Goal: Complete application form: Complete application form

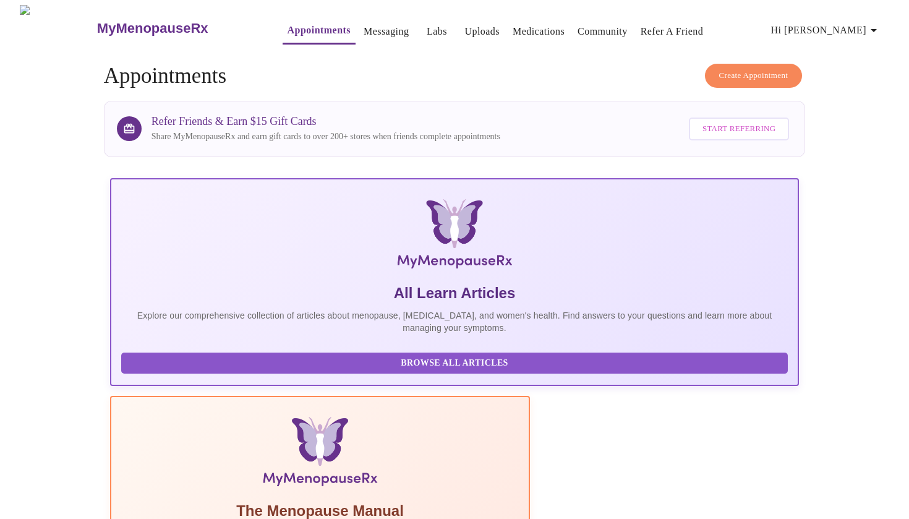
scroll to position [147, 0]
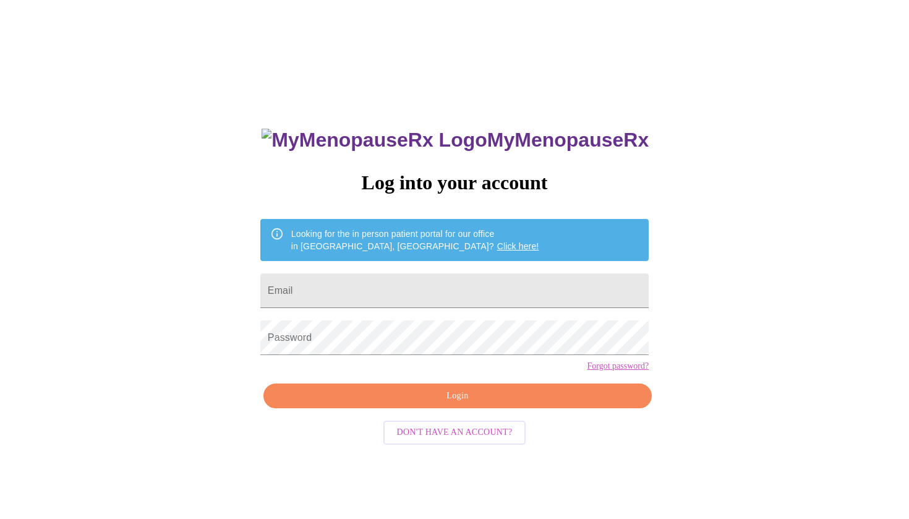
scroll to position [12, 0]
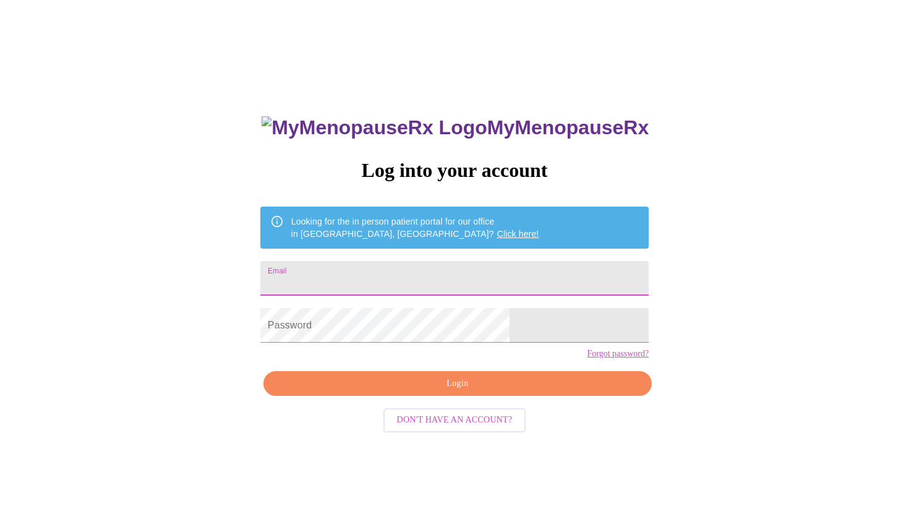
type input "akshighai@gmail.com"
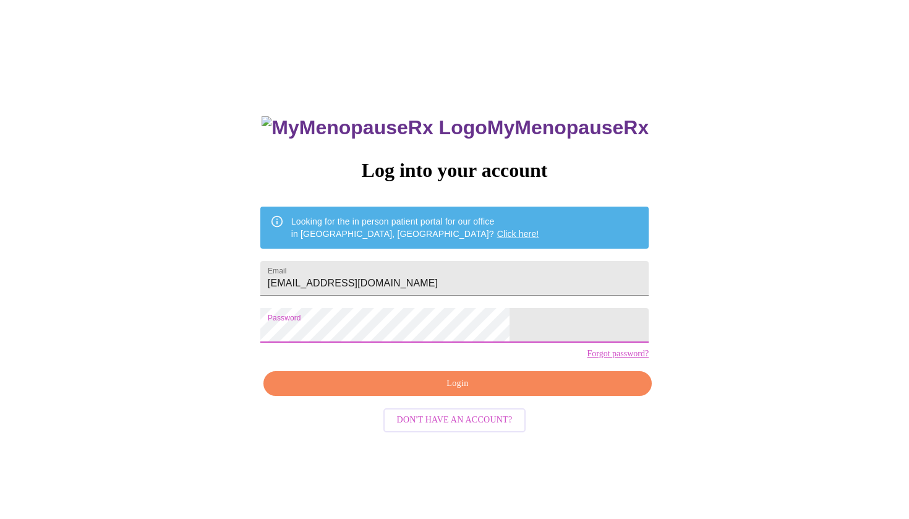
click at [448, 392] on span "Login" at bounding box center [458, 383] width 360 height 15
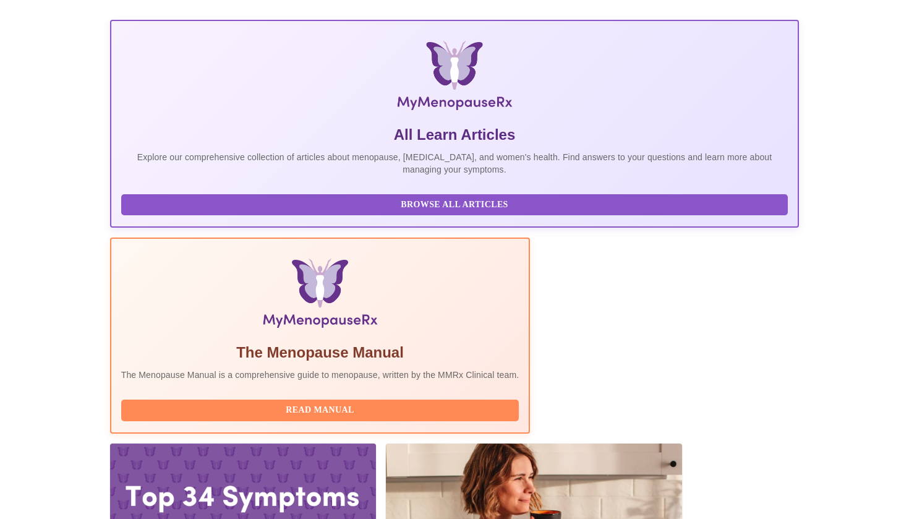
scroll to position [157, 0]
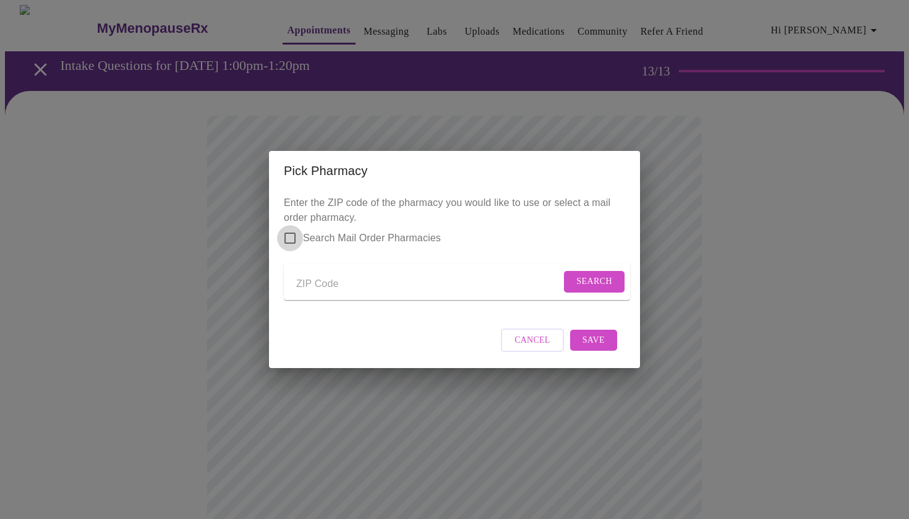
click at [298, 230] on input "Search Mail Order Pharmacies" at bounding box center [290, 238] width 26 height 26
click at [298, 230] on p "Enter the ZIP code of the pharmacy you would like to use or select a mail order…" at bounding box center [454, 252] width 341 height 114
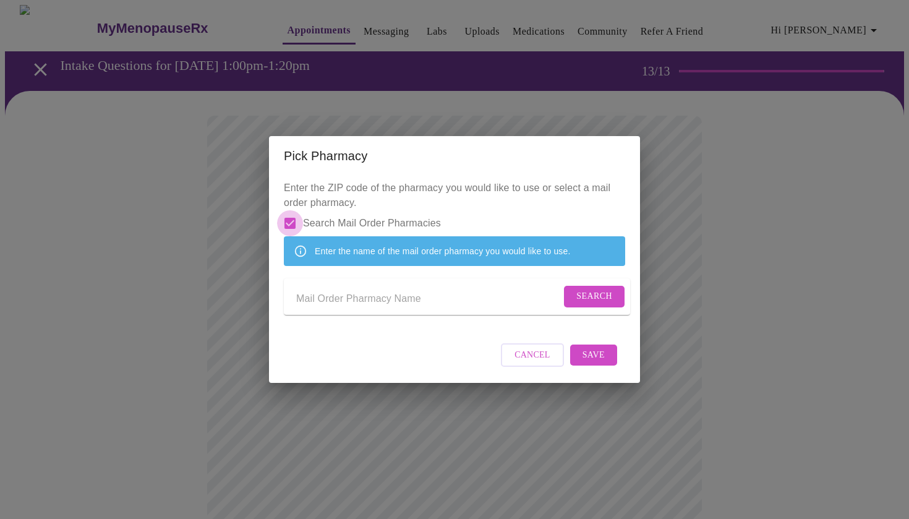
click at [286, 211] on input "Search Mail Order Pharmacies" at bounding box center [290, 223] width 26 height 26
checkbox input "false"
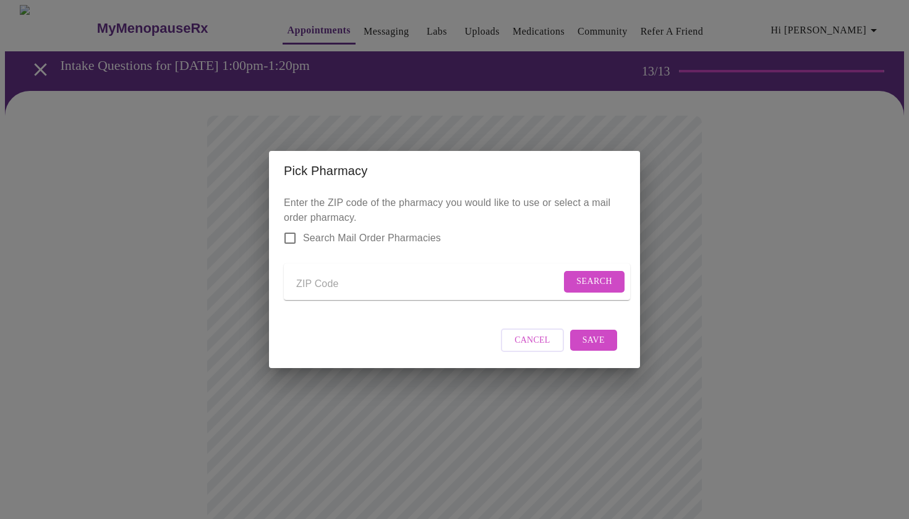
click at [315, 285] on input "Send a message to your care team" at bounding box center [428, 284] width 265 height 20
type input "60540"
click at [576, 283] on span "Search" at bounding box center [594, 281] width 36 height 15
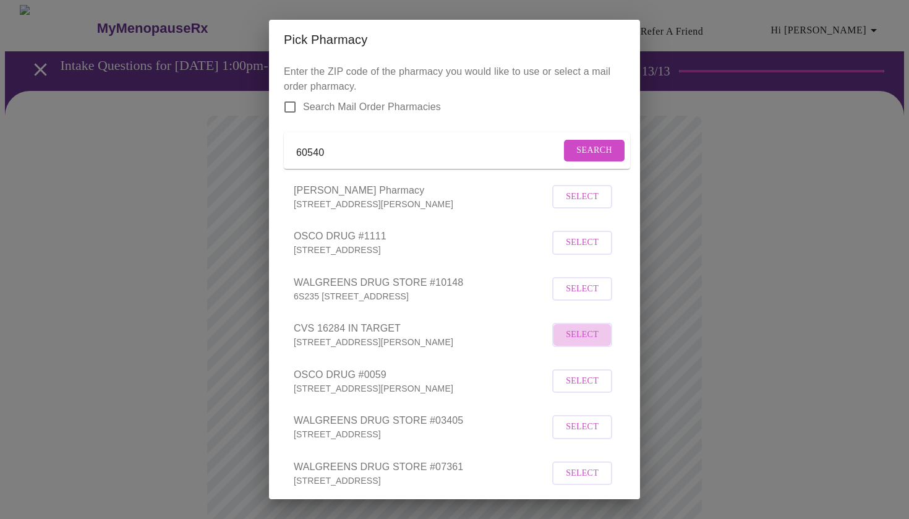
click at [581, 343] on span "Select" at bounding box center [582, 334] width 33 height 15
click at [620, 377] on li "OSCO DRUG #0059 1755 W OGDEN AVE, NAPERVILLE, IL 60540 Select" at bounding box center [454, 379] width 341 height 46
click at [907, 434] on div "Pick Pharmacy Enter the ZIP code of the pharmacy you would like to use or selec…" at bounding box center [454, 259] width 909 height 519
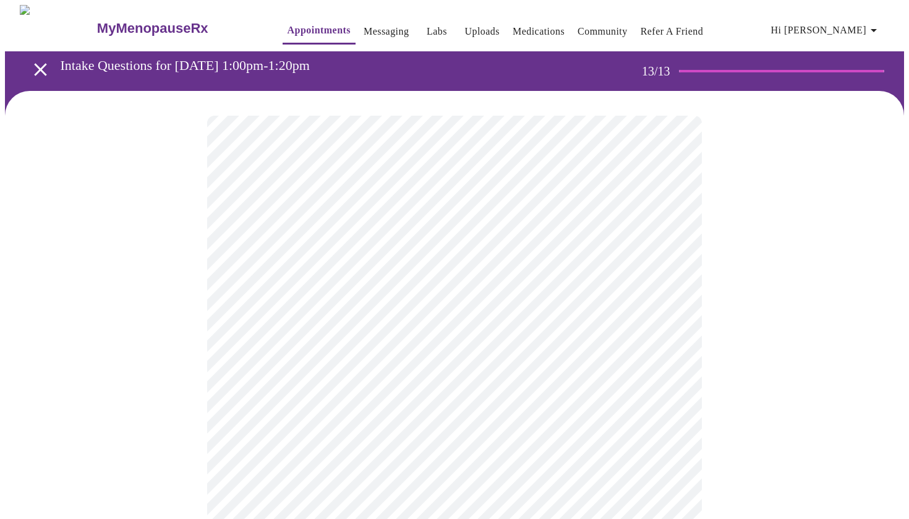
click at [882, 392] on div at bounding box center [454, 511] width 899 height 841
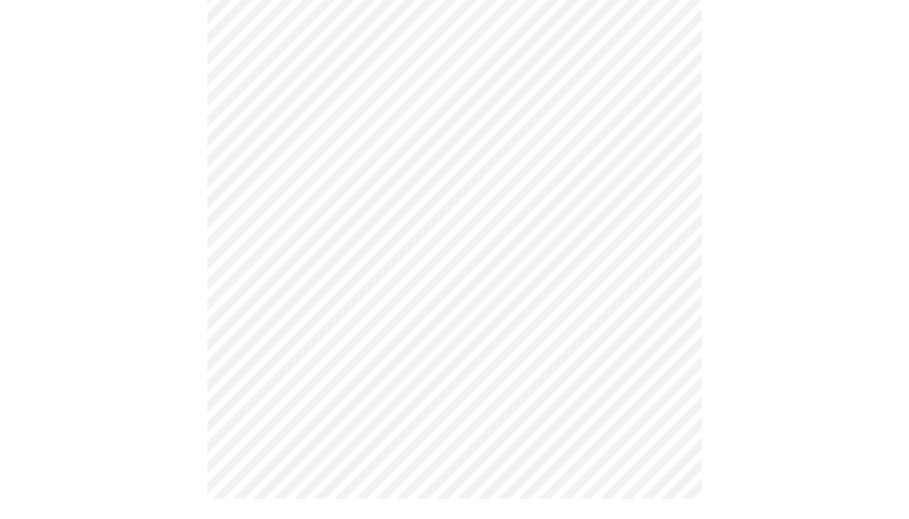
scroll to position [408, 0]
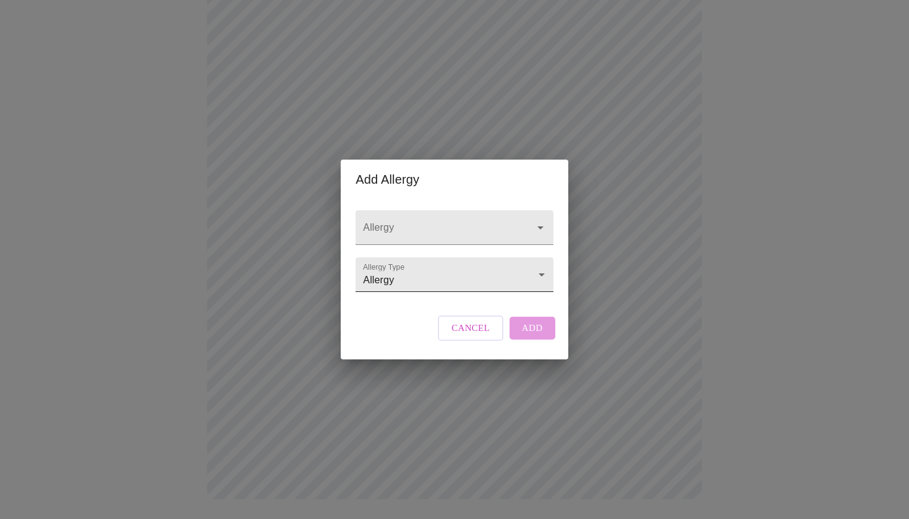
click at [421, 283] on body "MyMenopauseRx Appointments Messaging Labs Uploads Medications Community Refer a…" at bounding box center [454, 60] width 899 height 927
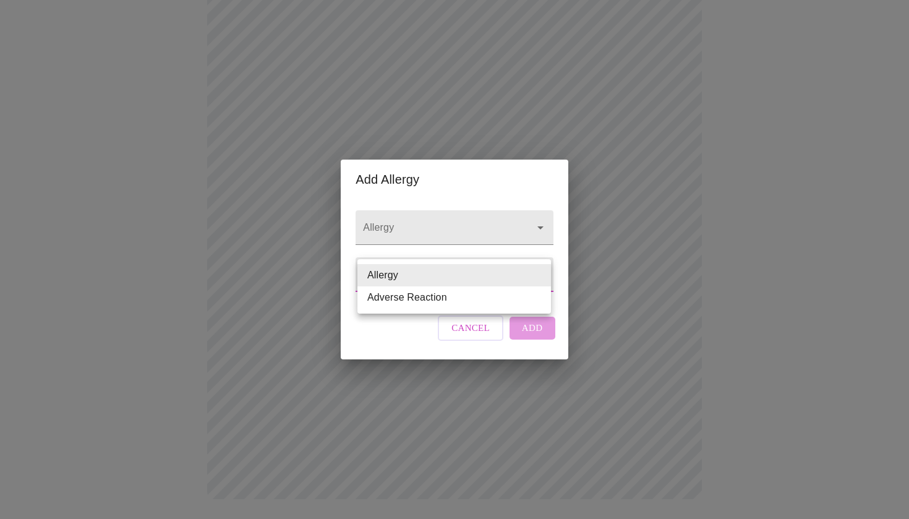
click at [438, 213] on div at bounding box center [454, 259] width 909 height 519
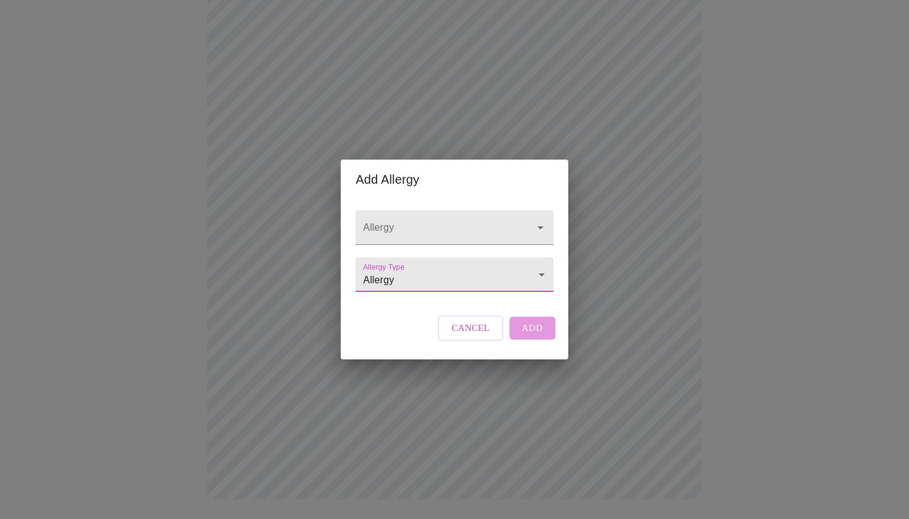
click at [438, 222] on input "Allergy" at bounding box center [437, 233] width 152 height 23
click at [398, 332] on div "Allergy Allergy Type Allergy Allergy Cancel Add" at bounding box center [454, 279] width 207 height 160
click at [411, 325] on div "Allergy Allergy Type Allergy Allergy Cancel Add" at bounding box center [454, 279] width 207 height 160
click at [479, 336] on span "Cancel" at bounding box center [471, 328] width 38 height 16
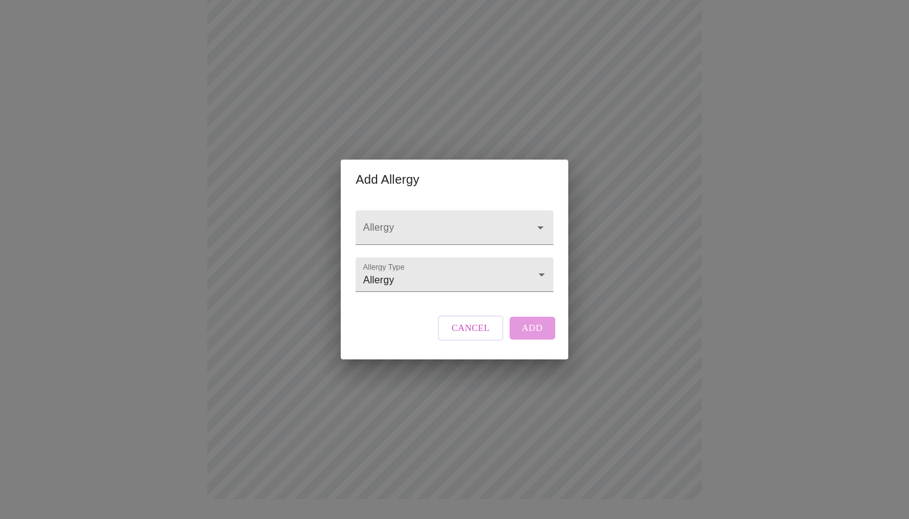
click at [526, 341] on div "Cancel Add" at bounding box center [496, 327] width 123 height 37
click at [535, 223] on icon "Open" at bounding box center [540, 227] width 15 height 15
click at [528, 343] on div "Cancel Add" at bounding box center [496, 327] width 123 height 37
click at [481, 336] on span "Cancel" at bounding box center [471, 328] width 38 height 16
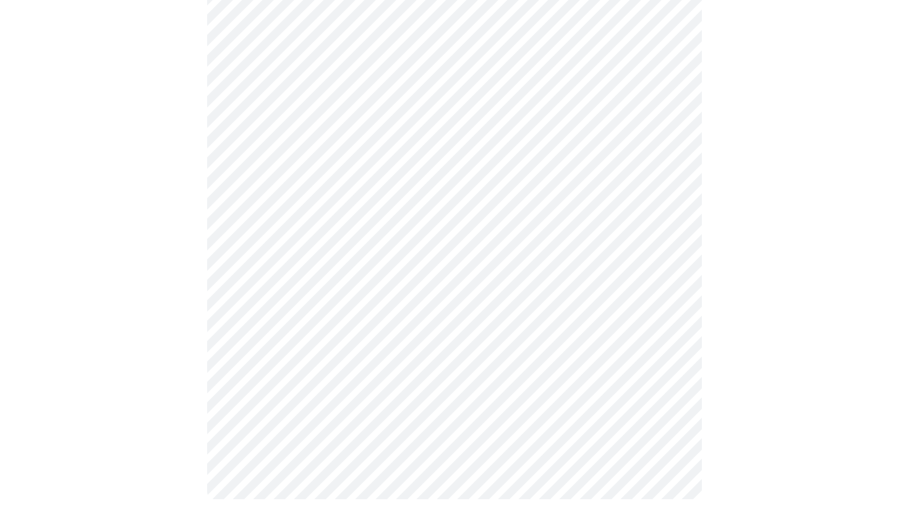
click at [900, 74] on div at bounding box center [454, 103] width 899 height 841
click at [904, 52] on div at bounding box center [454, 103] width 899 height 841
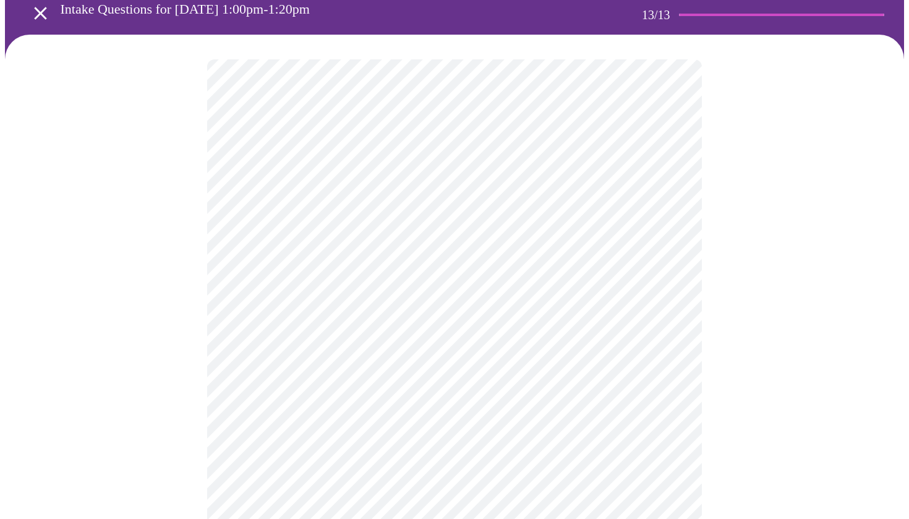
scroll to position [46, 0]
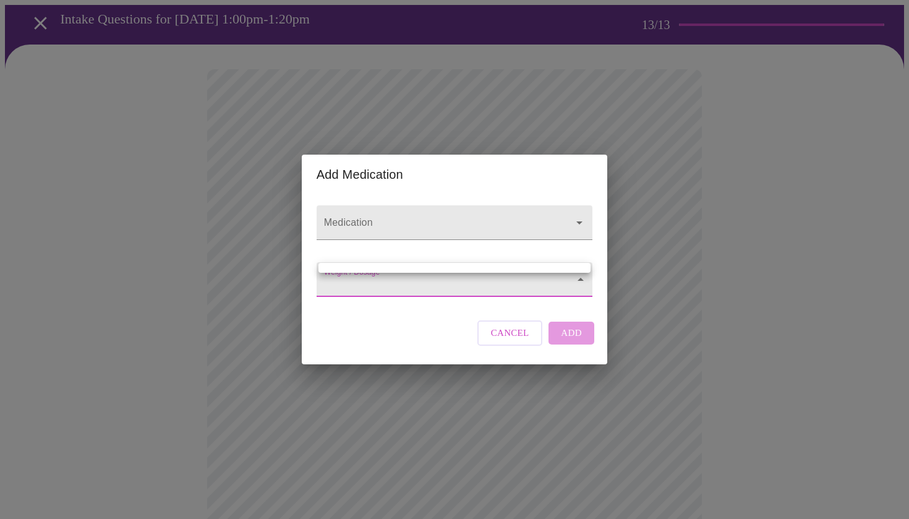
click at [461, 286] on body "MyMenopauseRx Appointments Messaging Labs Uploads Medications Community Refer a…" at bounding box center [454, 422] width 899 height 927
click at [516, 341] on div at bounding box center [454, 259] width 909 height 519
click at [520, 341] on span "Cancel" at bounding box center [510, 333] width 38 height 16
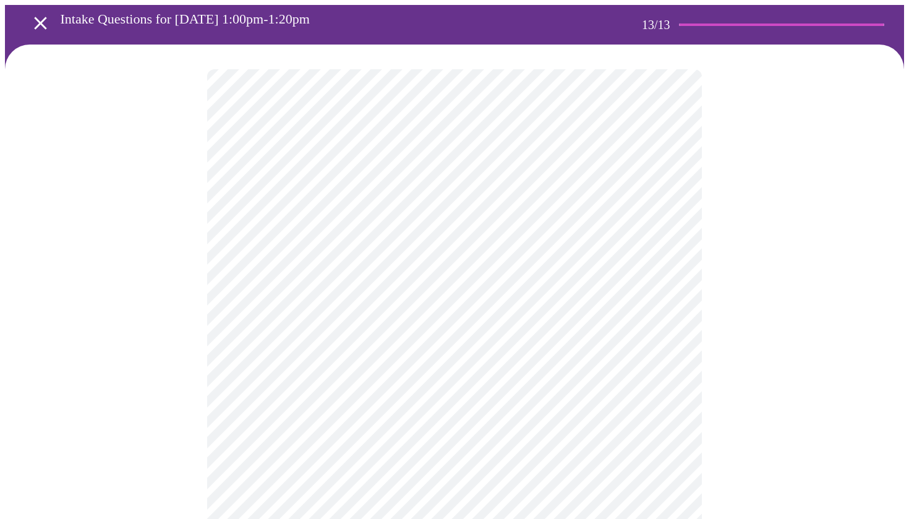
click at [902, 418] on div at bounding box center [454, 465] width 899 height 841
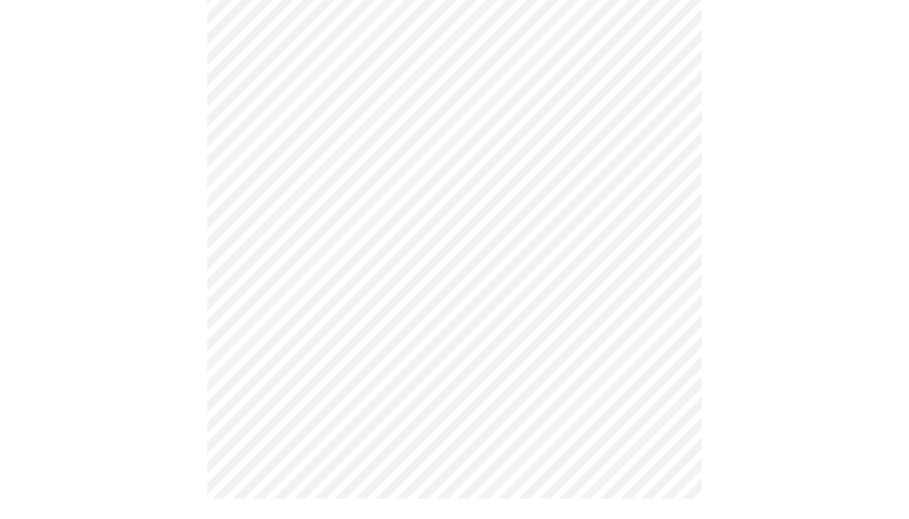
scroll to position [408, 0]
click at [904, 138] on div at bounding box center [454, 103] width 899 height 841
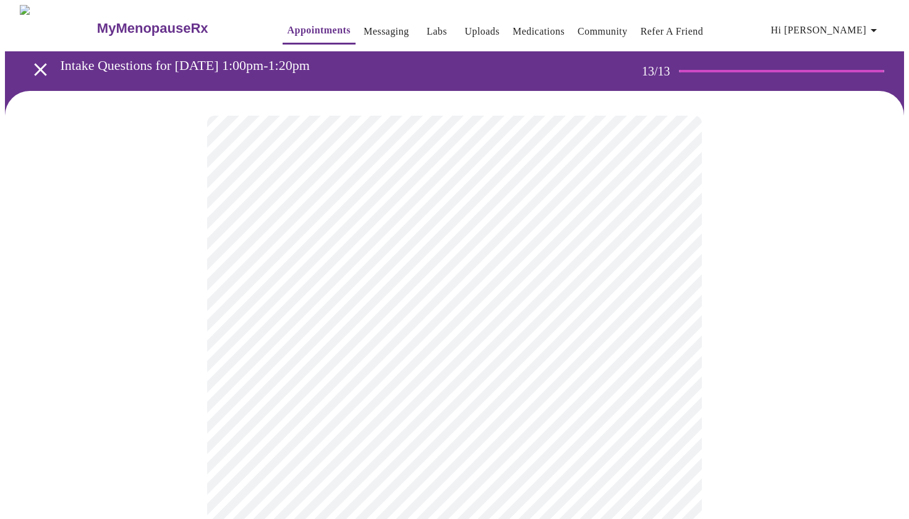
scroll to position [0, 0]
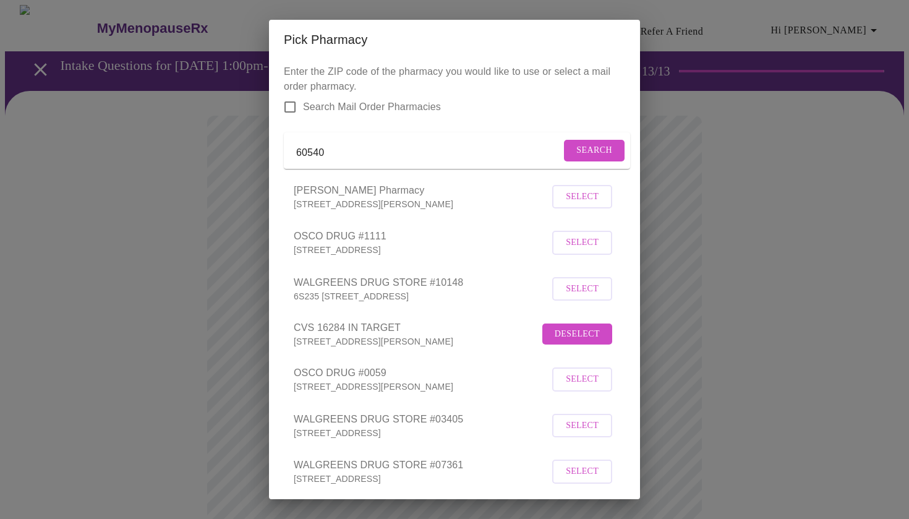
click at [625, 353] on div "Enter the ZIP code of the pharmacy you would like to use or select a mail order…" at bounding box center [454, 279] width 371 height 440
click at [865, 405] on div "Pick Pharmacy Enter the ZIP code of the pharmacy you would like to use or selec…" at bounding box center [454, 259] width 909 height 519
click at [580, 342] on span "Deselect" at bounding box center [577, 334] width 45 height 15
click at [675, 179] on div "Pick Pharmacy Enter the ZIP code of the pharmacy you would like to use or selec…" at bounding box center [454, 259] width 909 height 519
click at [409, 155] on input "60540" at bounding box center [428, 153] width 265 height 20
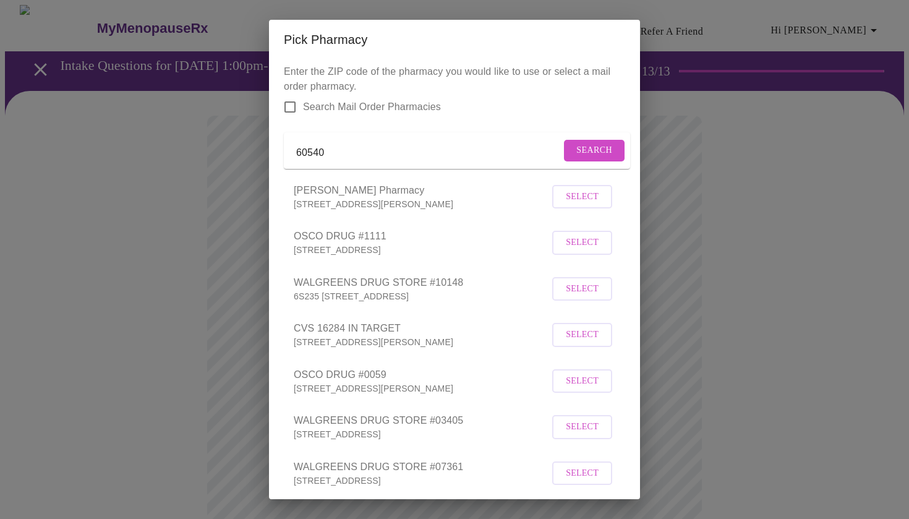
click at [409, 155] on input "60540" at bounding box center [428, 153] width 265 height 20
click at [733, 134] on div "Pick Pharmacy Enter the ZIP code of the pharmacy you would like to use or selec…" at bounding box center [454, 259] width 909 height 519
click at [584, 158] on span "Search" at bounding box center [594, 150] width 36 height 15
click at [597, 158] on form at bounding box center [457, 150] width 346 height 36
click at [630, 268] on div "Enter the ZIP code of the pharmacy you would like to use or select a mail order…" at bounding box center [454, 279] width 371 height 440
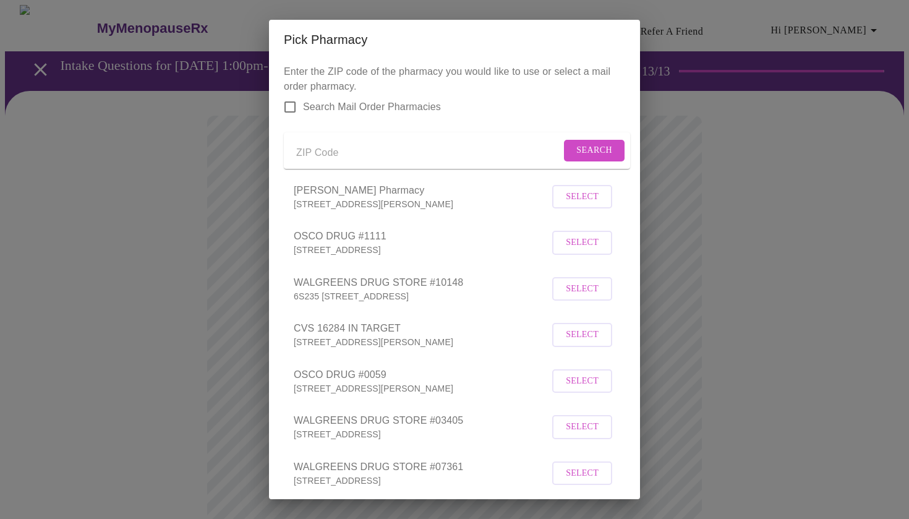
click at [680, 207] on div "Pick Pharmacy Enter the ZIP code of the pharmacy you would like to use or selec…" at bounding box center [454, 259] width 909 height 519
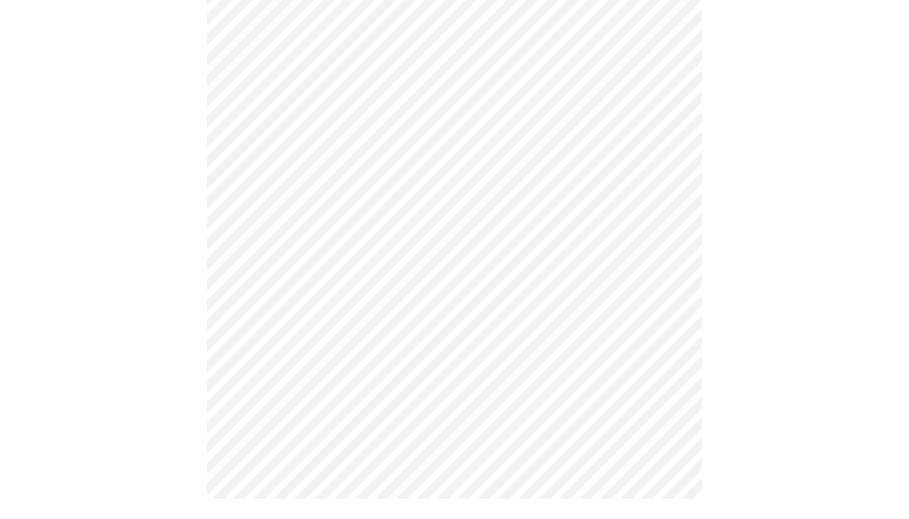
scroll to position [408, 0]
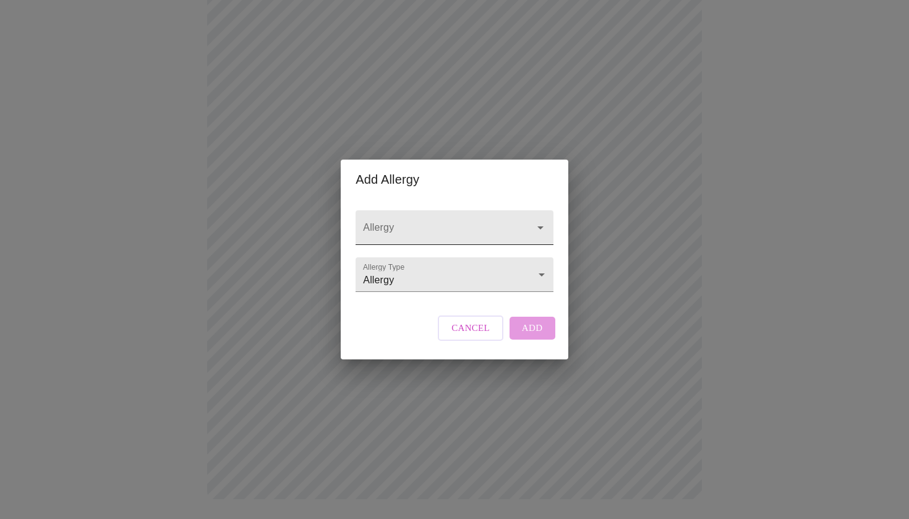
click at [421, 222] on input "Allergy" at bounding box center [437, 233] width 152 height 23
type input "Advil"
click at [380, 312] on div "Allergy Allergy Type Allergy Allergy Cancel Add" at bounding box center [454, 279] width 207 height 160
click at [400, 279] on body "MyMenopauseRx Appointments Messaging Labs Uploads Medications Community Refer a…" at bounding box center [454, 60] width 899 height 927
click at [395, 299] on li "Adverse Reaction" at bounding box center [455, 297] width 194 height 22
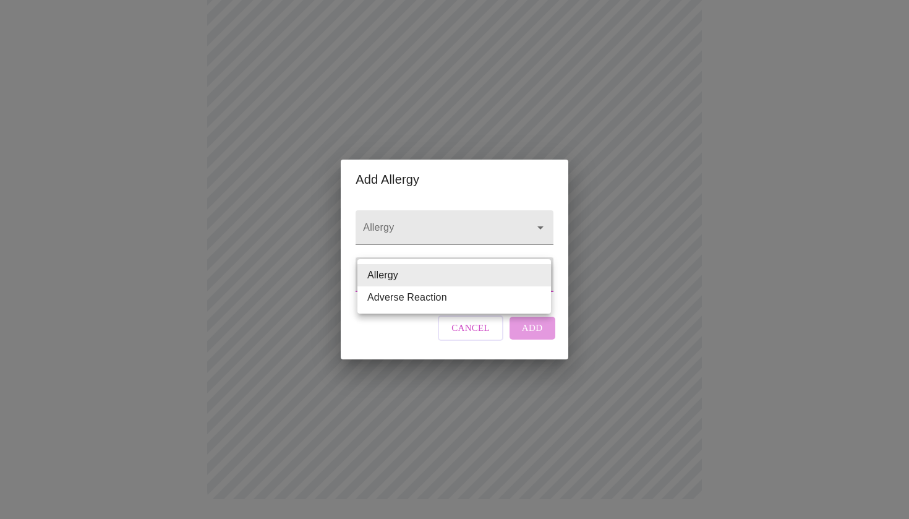
type input "Adverse Reaction"
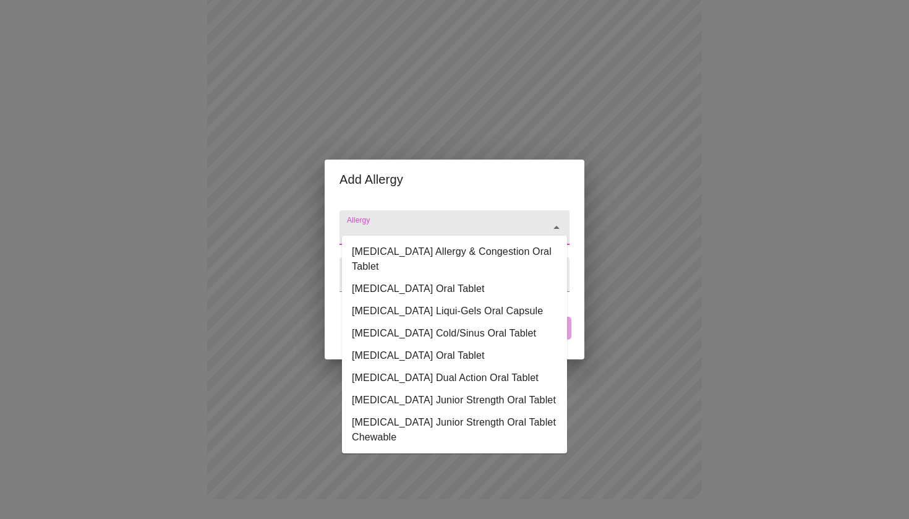
click at [402, 222] on input "Allergy" at bounding box center [437, 233] width 185 height 23
click at [421, 257] on li "Advil Allergy & Congestion Oral Tablet" at bounding box center [454, 259] width 225 height 37
type input "Advil Allergy & Congestion Oral Tablet"
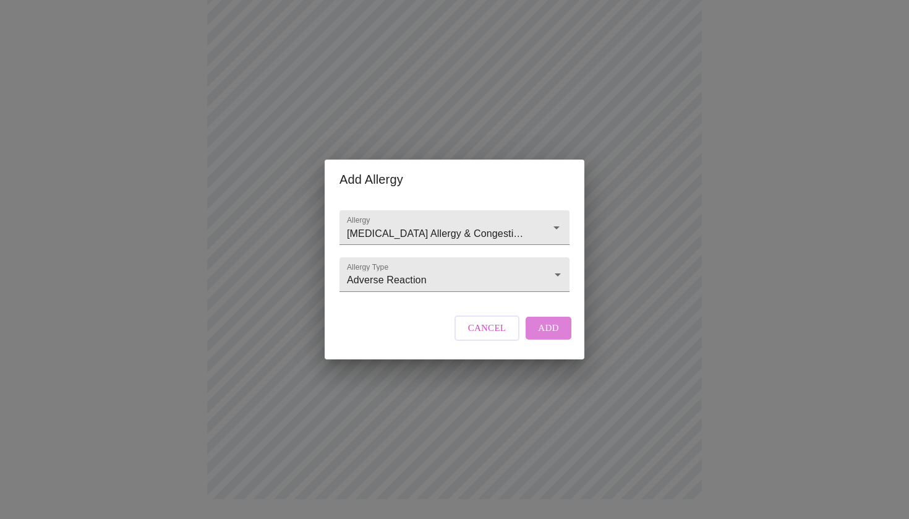
click at [546, 336] on span "Add" at bounding box center [548, 328] width 21 height 16
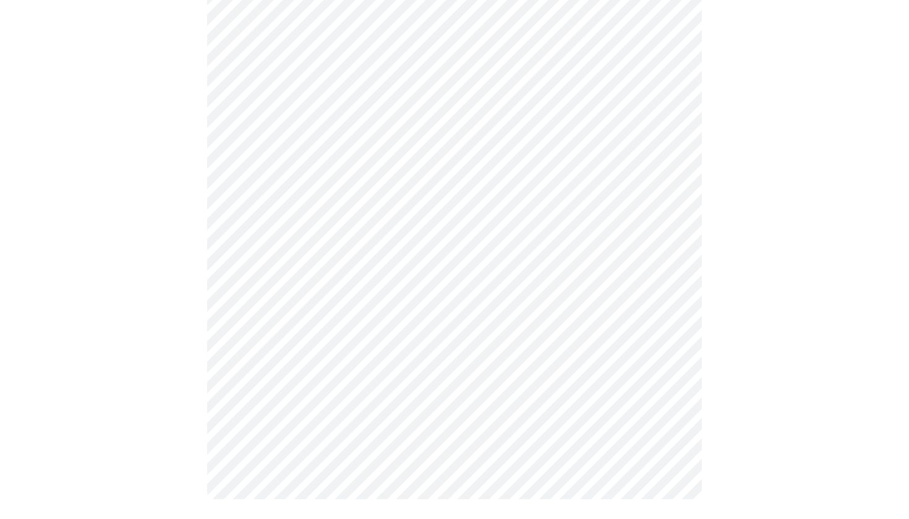
scroll to position [383, 0]
click at [844, 214] on div at bounding box center [454, 116] width 899 height 816
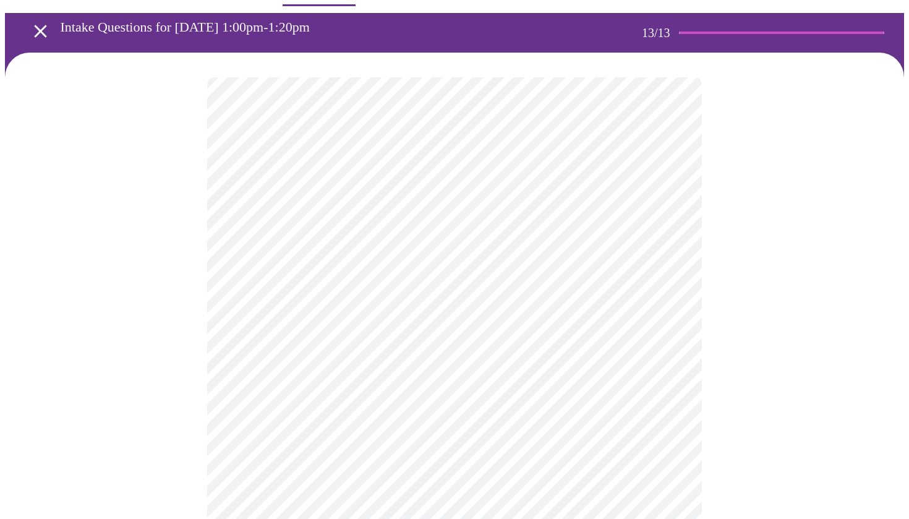
scroll to position [28, 0]
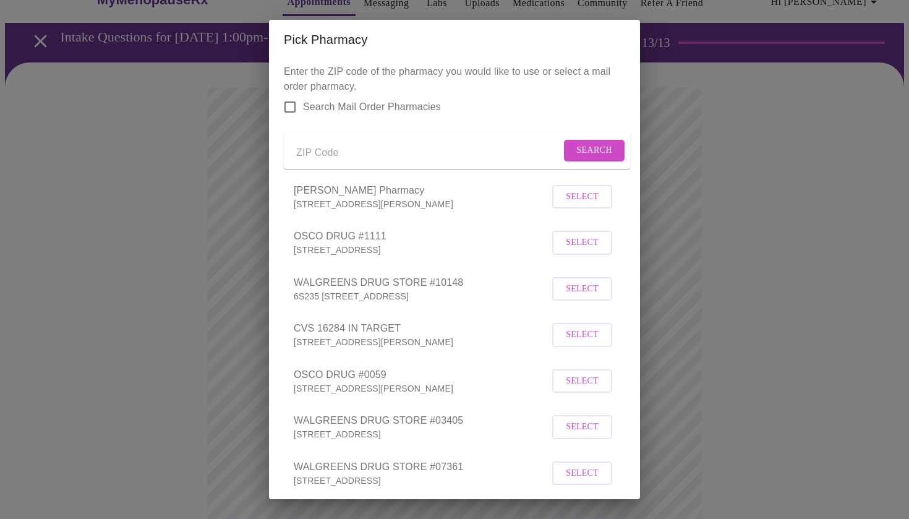
click at [575, 343] on span "Select" at bounding box center [582, 334] width 33 height 15
click at [575, 342] on span "Deselect" at bounding box center [577, 334] width 45 height 15
click at [575, 343] on span "Select" at bounding box center [582, 334] width 33 height 15
click at [633, 252] on div "Enter the ZIP code of the pharmacy you would like to use or select a mail order…" at bounding box center [454, 279] width 371 height 440
click at [624, 293] on li "WALGREENS DRUG STORE #10148 6S235 STEEPLE RUN DR, NAPERVILLE, IL 60540-3709 Sel…" at bounding box center [454, 289] width 341 height 46
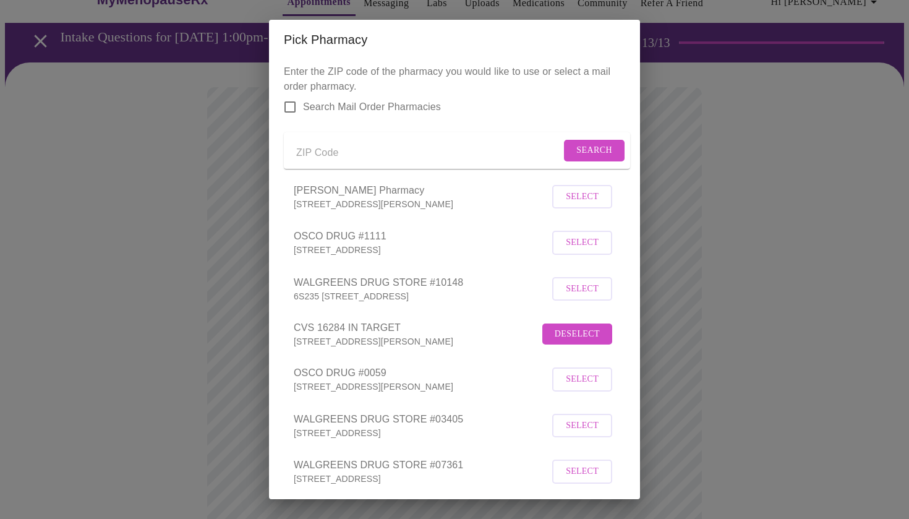
click at [628, 478] on div "Enter the ZIP code of the pharmacy you would like to use or select a mail order…" at bounding box center [454, 279] width 371 height 440
click at [695, 361] on div "Pick Pharmacy Enter the ZIP code of the pharmacy you would like to use or selec…" at bounding box center [454, 259] width 909 height 519
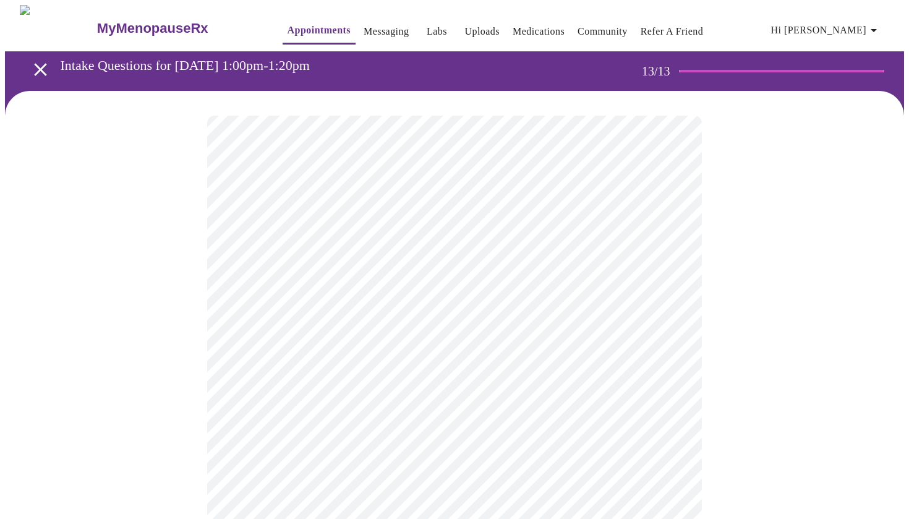
scroll to position [0, 0]
click at [33, 70] on icon "open drawer" at bounding box center [41, 70] width 22 height 22
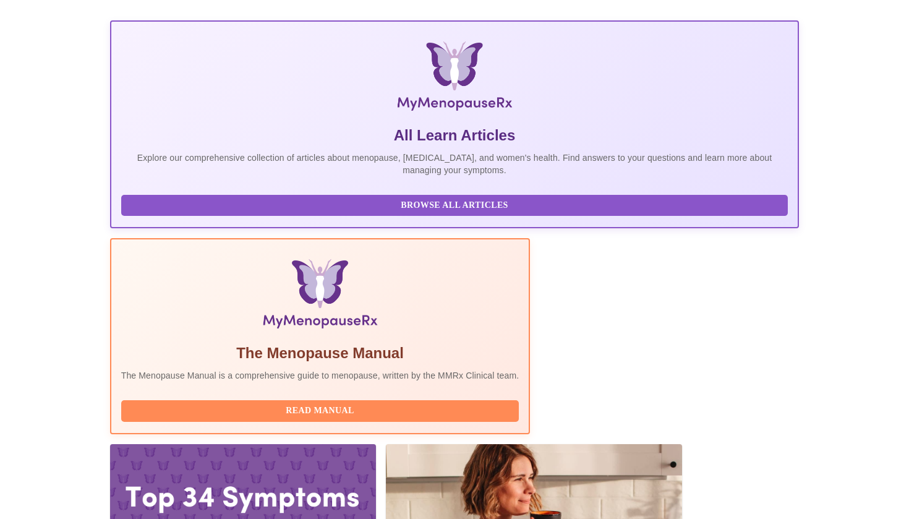
scroll to position [157, 0]
